Goal: Complete application form: Complete application form

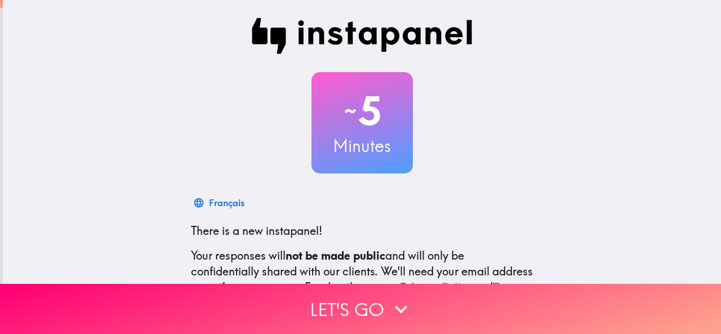
scroll to position [134, 0]
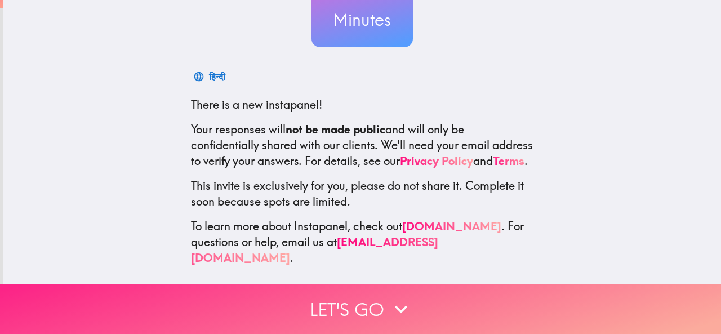
click at [283, 296] on button "Let's go" at bounding box center [360, 309] width 721 height 50
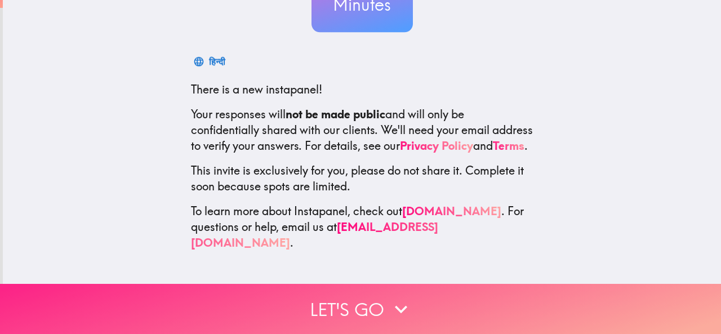
scroll to position [0, 0]
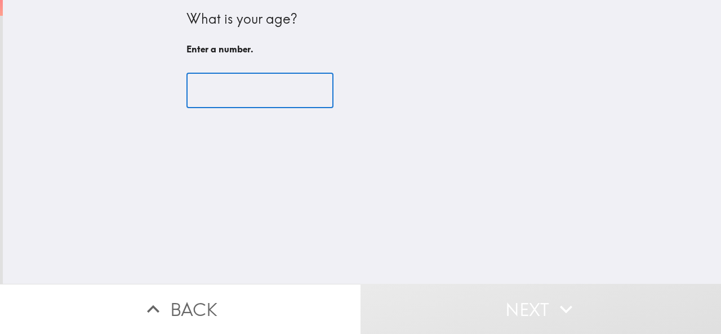
click at [211, 86] on input "number" at bounding box center [260, 90] width 147 height 35
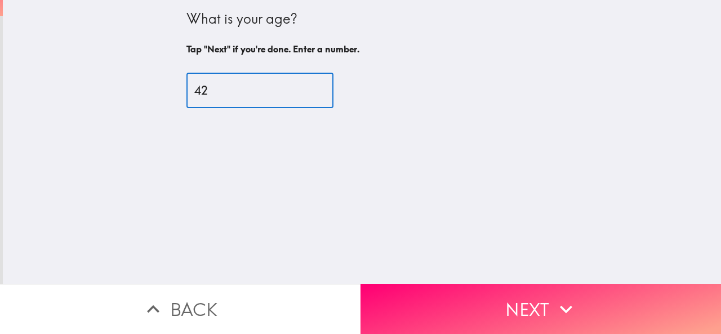
type input "42"
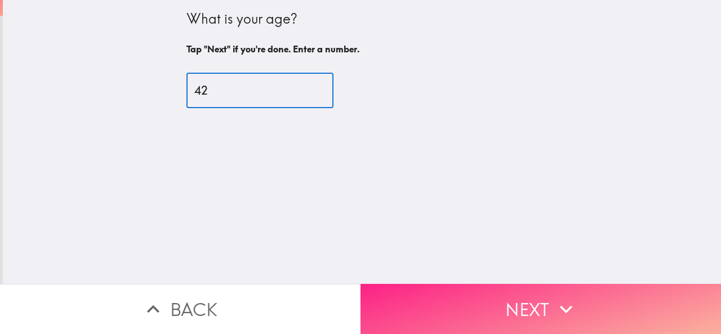
click at [496, 310] on button "Next" at bounding box center [541, 309] width 361 height 50
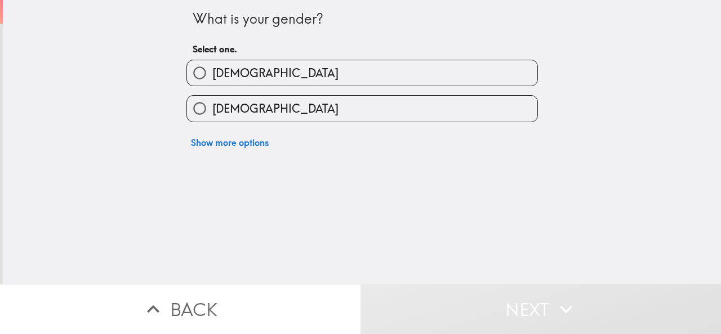
click at [245, 75] on label "[DEMOGRAPHIC_DATA]" at bounding box center [362, 72] width 350 height 25
click at [212, 75] on input "[DEMOGRAPHIC_DATA]" at bounding box center [199, 72] width 25 height 25
radio input "true"
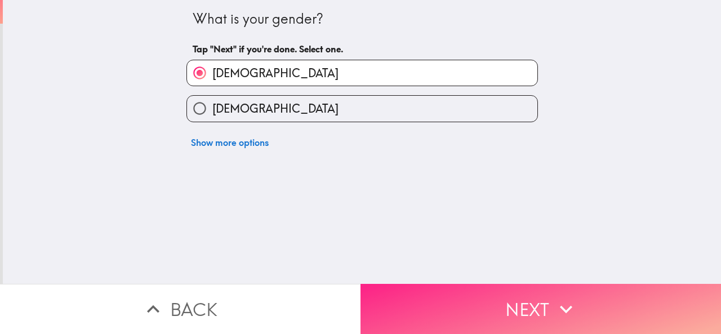
click at [401, 297] on button "Next" at bounding box center [541, 309] width 361 height 50
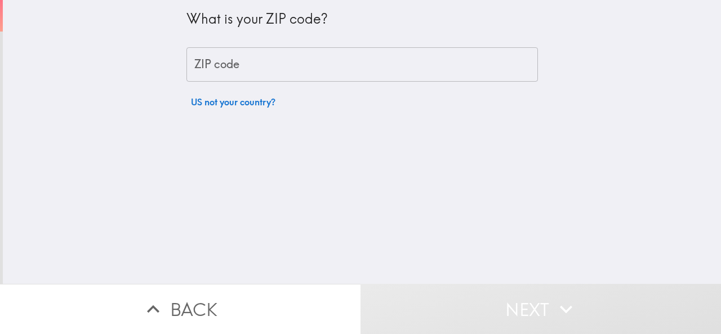
click at [203, 64] on input "ZIP code" at bounding box center [363, 64] width 352 height 35
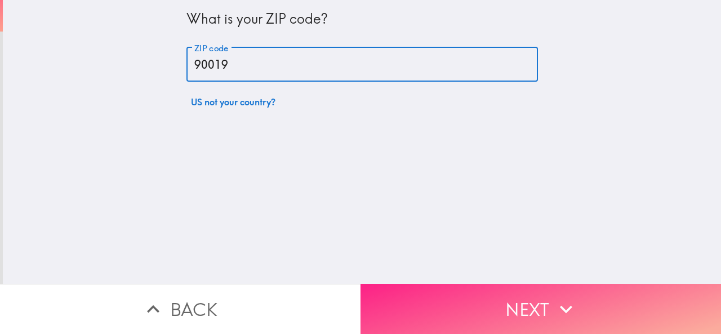
type input "90019"
click at [410, 299] on button "Next" at bounding box center [541, 309] width 361 height 50
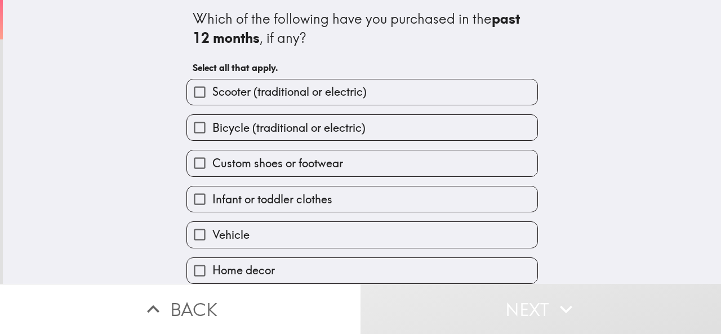
click at [247, 127] on span "Bicycle (traditional or electric)" at bounding box center [288, 128] width 153 height 16
click at [212, 127] on input "Bicycle (traditional or electric)" at bounding box center [199, 127] width 25 height 25
checkbox input "true"
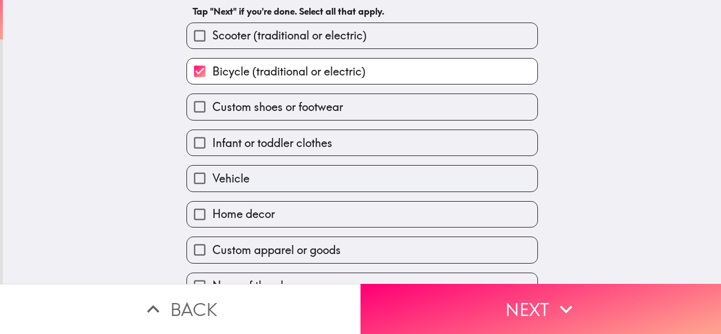
scroll to position [83, 0]
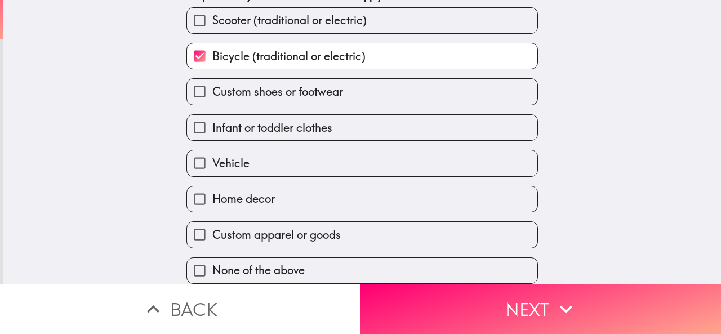
click at [251, 154] on label "Vehicle" at bounding box center [362, 162] width 350 height 25
click at [212, 154] on input "Vehicle" at bounding box center [199, 162] width 25 height 25
checkbox input "true"
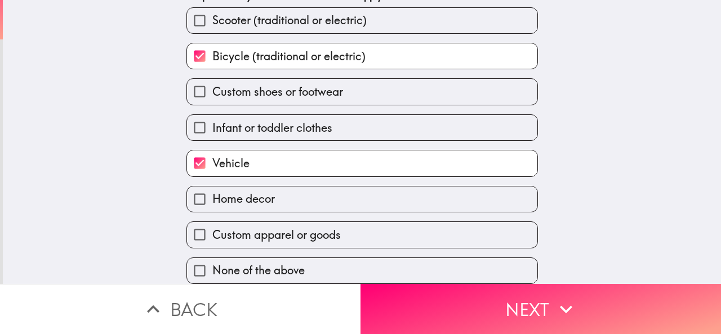
click at [250, 191] on span "Home decor" at bounding box center [243, 199] width 63 height 16
click at [212, 191] on input "Home decor" at bounding box center [199, 199] width 25 height 25
checkbox input "true"
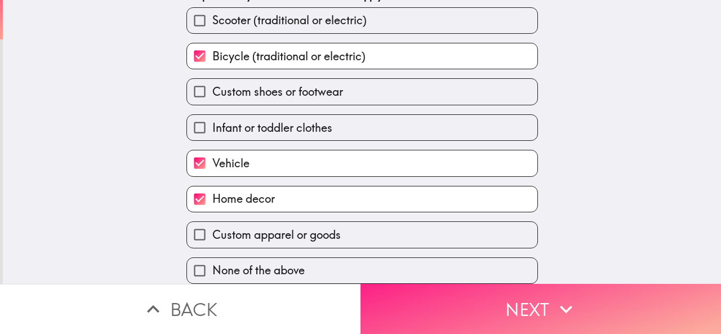
drag, startPoint x: 306, startPoint y: 225, endPoint x: 376, endPoint y: 279, distance: 88.8
click at [303, 227] on span "Custom apparel or goods" at bounding box center [276, 235] width 128 height 16
click at [212, 224] on input "Custom apparel or goods" at bounding box center [199, 234] width 25 height 25
checkbox input "true"
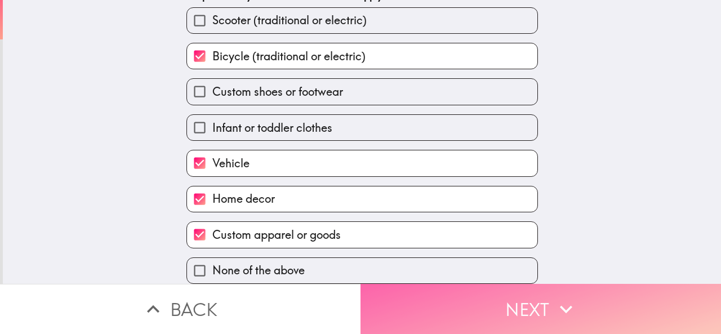
click at [435, 304] on button "Next" at bounding box center [541, 309] width 361 height 50
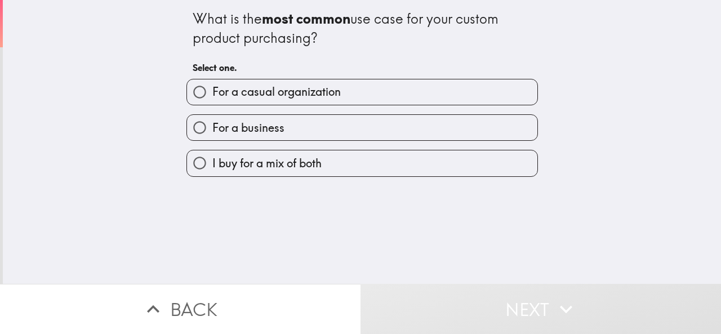
click at [265, 170] on span "I buy for a mix of both" at bounding box center [266, 164] width 109 height 16
click at [212, 170] on input "I buy for a mix of both" at bounding box center [199, 162] width 25 height 25
radio input "true"
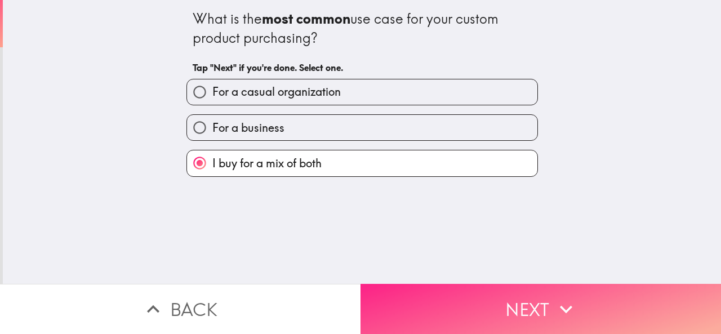
click at [418, 300] on button "Next" at bounding box center [541, 309] width 361 height 50
